Goal: Task Accomplishment & Management: Manage account settings

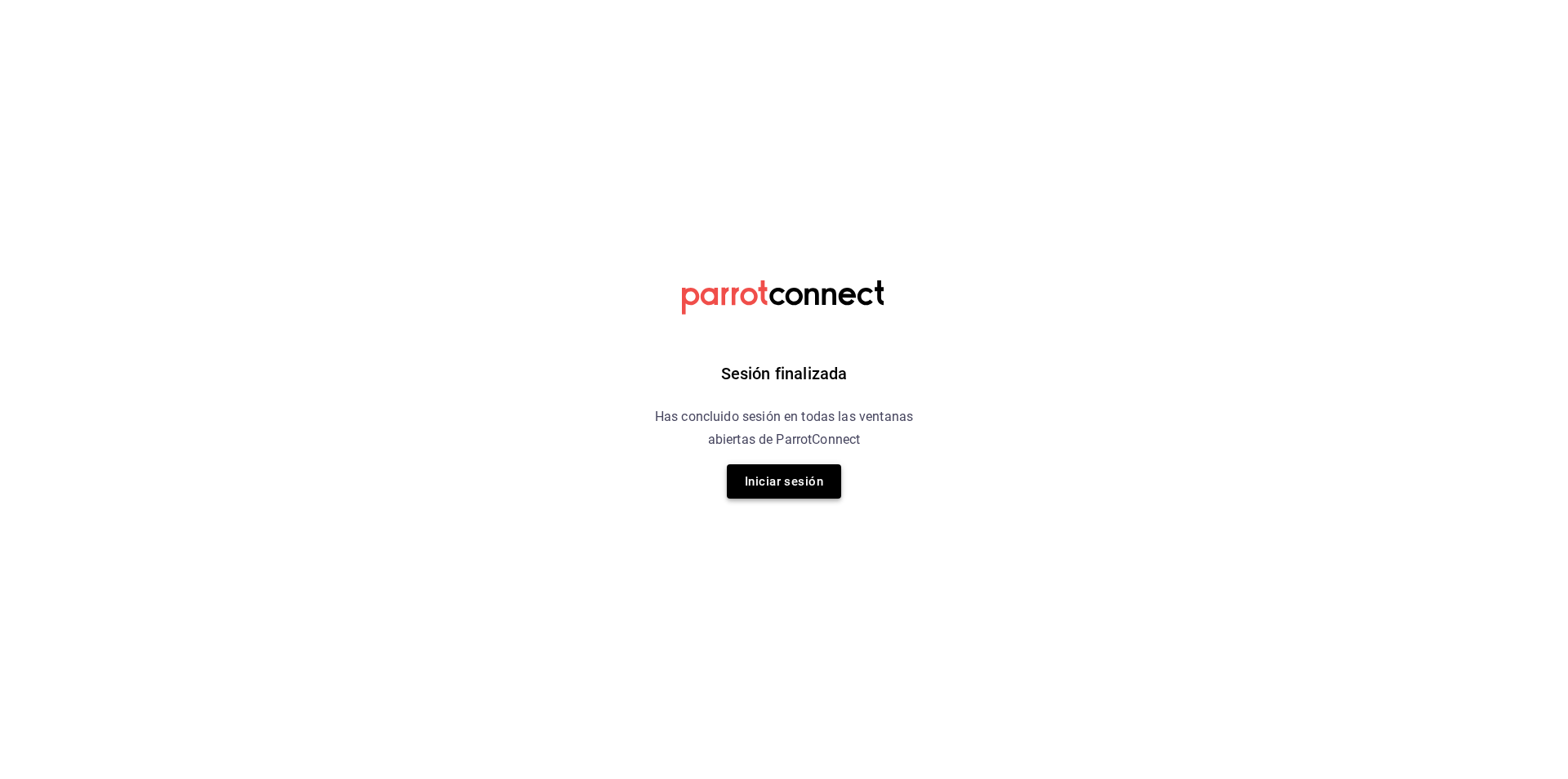
click at [786, 486] on button "Iniciar sesión" at bounding box center [784, 481] width 115 height 35
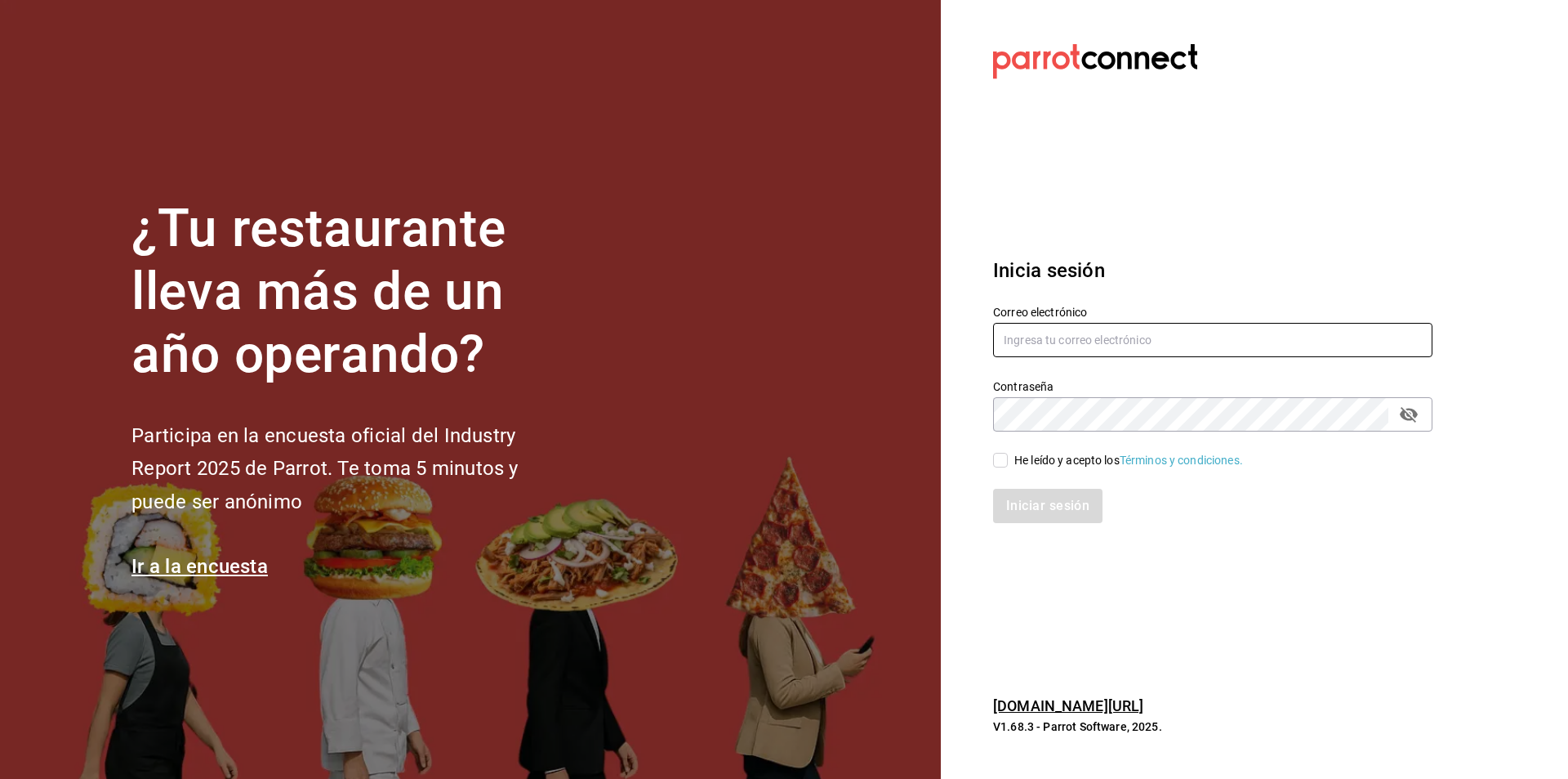
click at [1152, 332] on input "text" at bounding box center [1213, 340] width 440 height 35
type input "jerardo@hsultana.mx"
click at [1030, 453] on div "He leído y acepto los Términos y condiciones." at bounding box center [1128, 460] width 229 height 17
click at [1008, 453] on input "He leído y acepto los Términos y condiciones." at bounding box center [1000, 460] width 15 height 15
checkbox input "true"
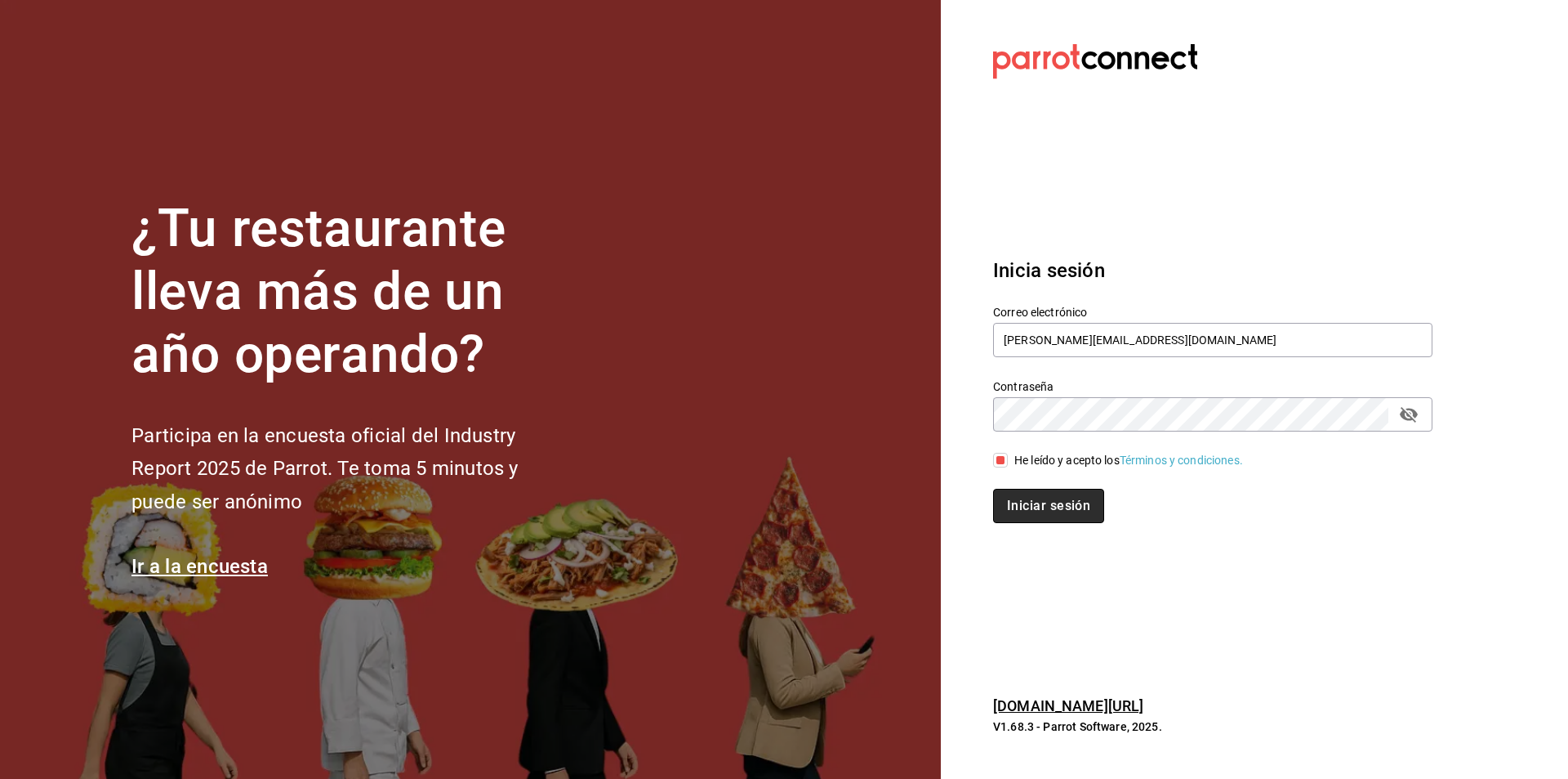
click at [1018, 503] on button "Iniciar sesión" at bounding box center [1048, 506] width 111 height 35
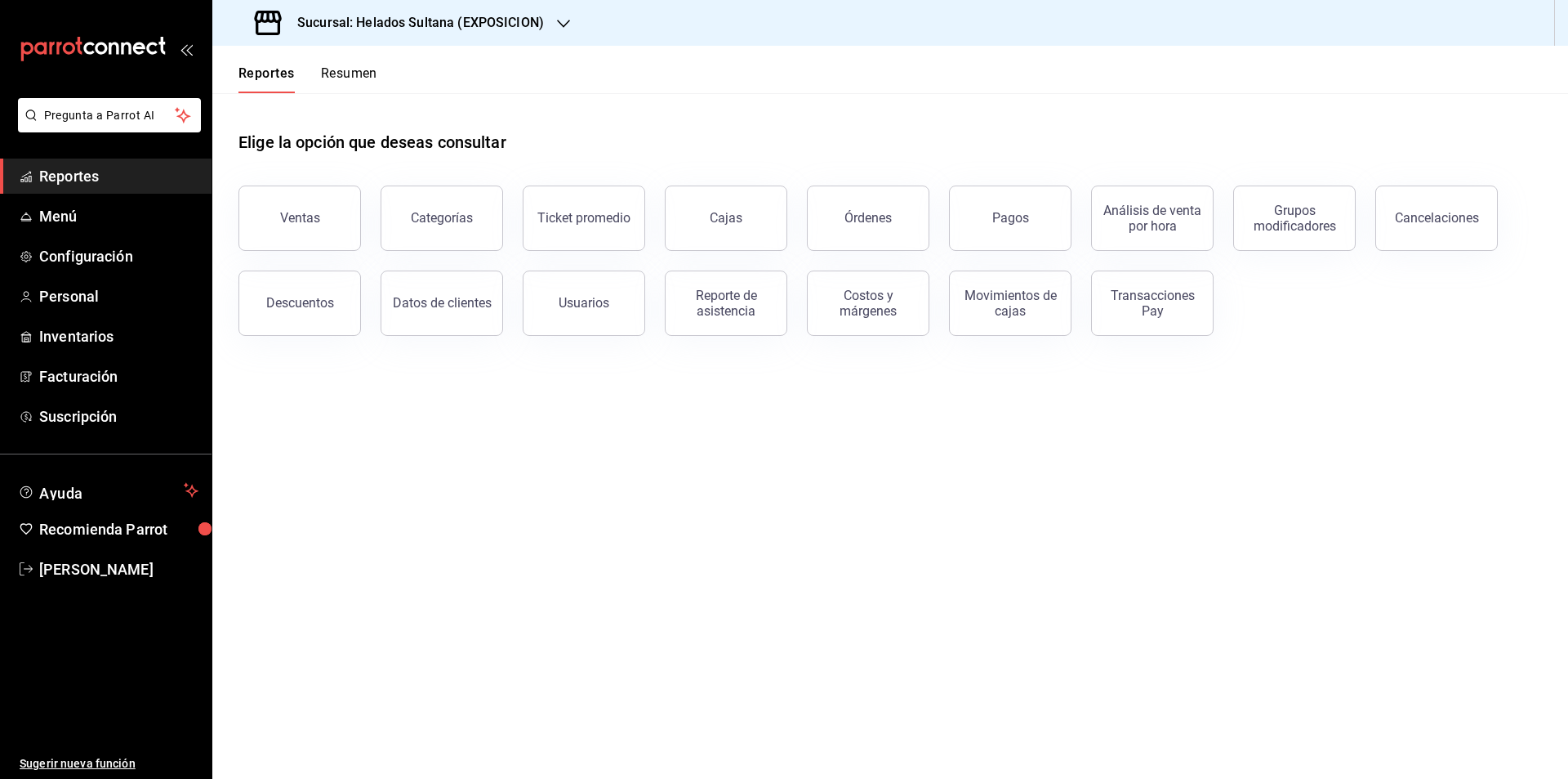
click at [419, 10] on div "Sucursal: Helados Sultana (EXPOSICION)" at bounding box center [400, 22] width 352 height 45
click at [359, 110] on span "Helados Sultana (VASCONCELOS)" at bounding box center [313, 107] width 176 height 17
click at [78, 233] on link "Menú" at bounding box center [106, 215] width 212 height 35
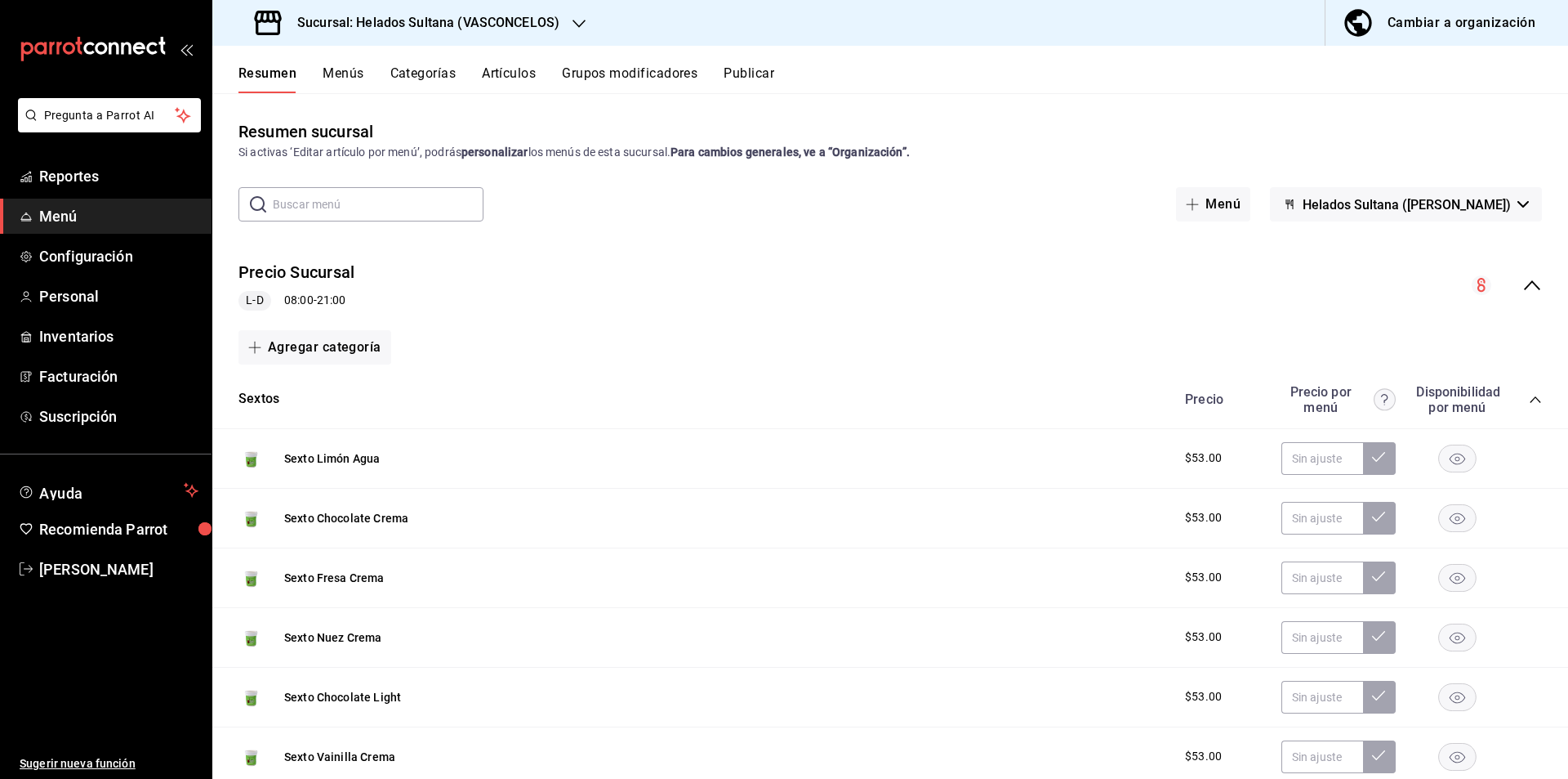
click at [637, 69] on button "Grupos modificadores" at bounding box center [630, 78] width 135 height 28
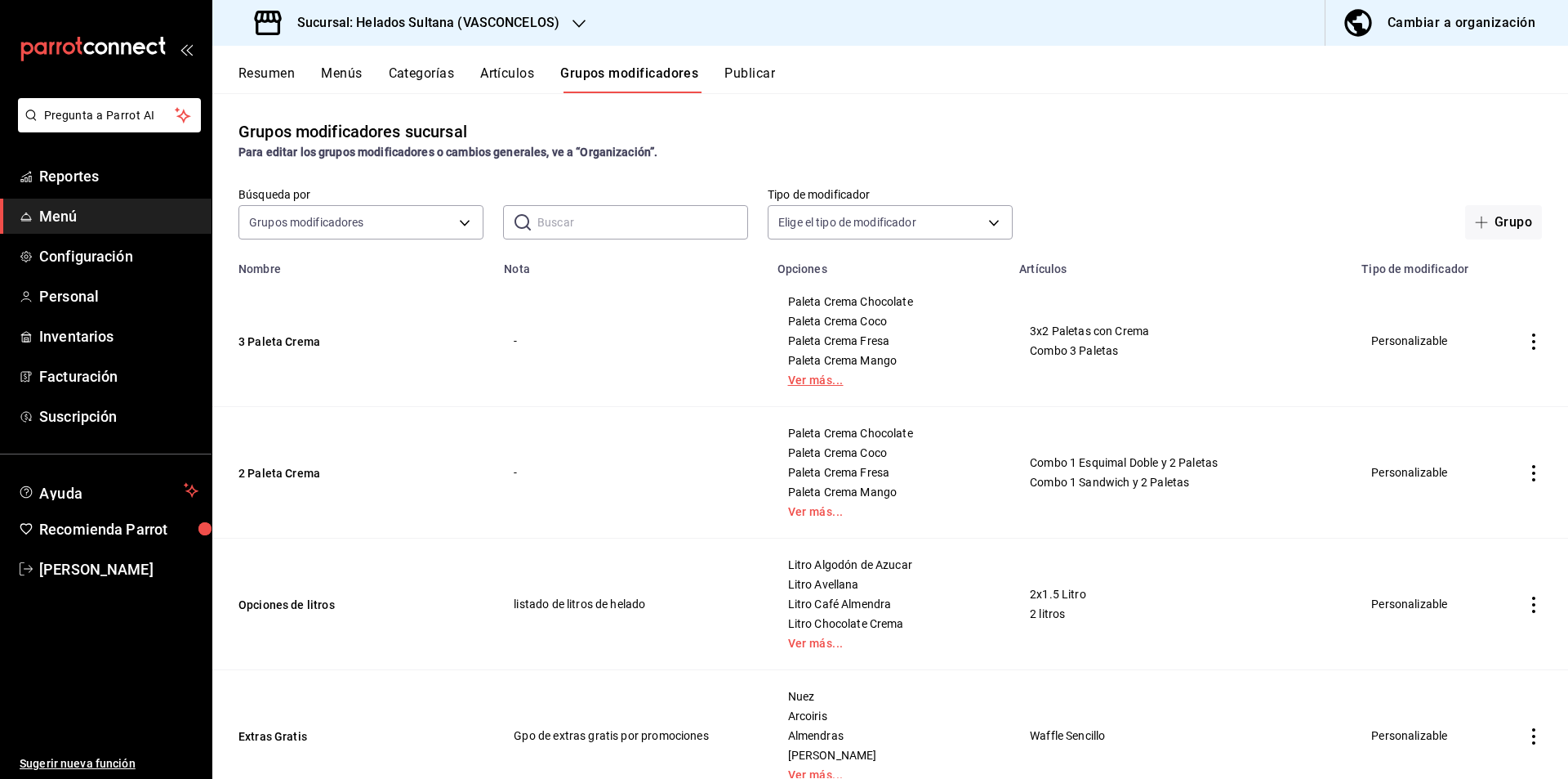
click at [828, 377] on link "Ver más..." at bounding box center [889, 379] width 202 height 12
